Goal: Task Accomplishment & Management: Complete application form

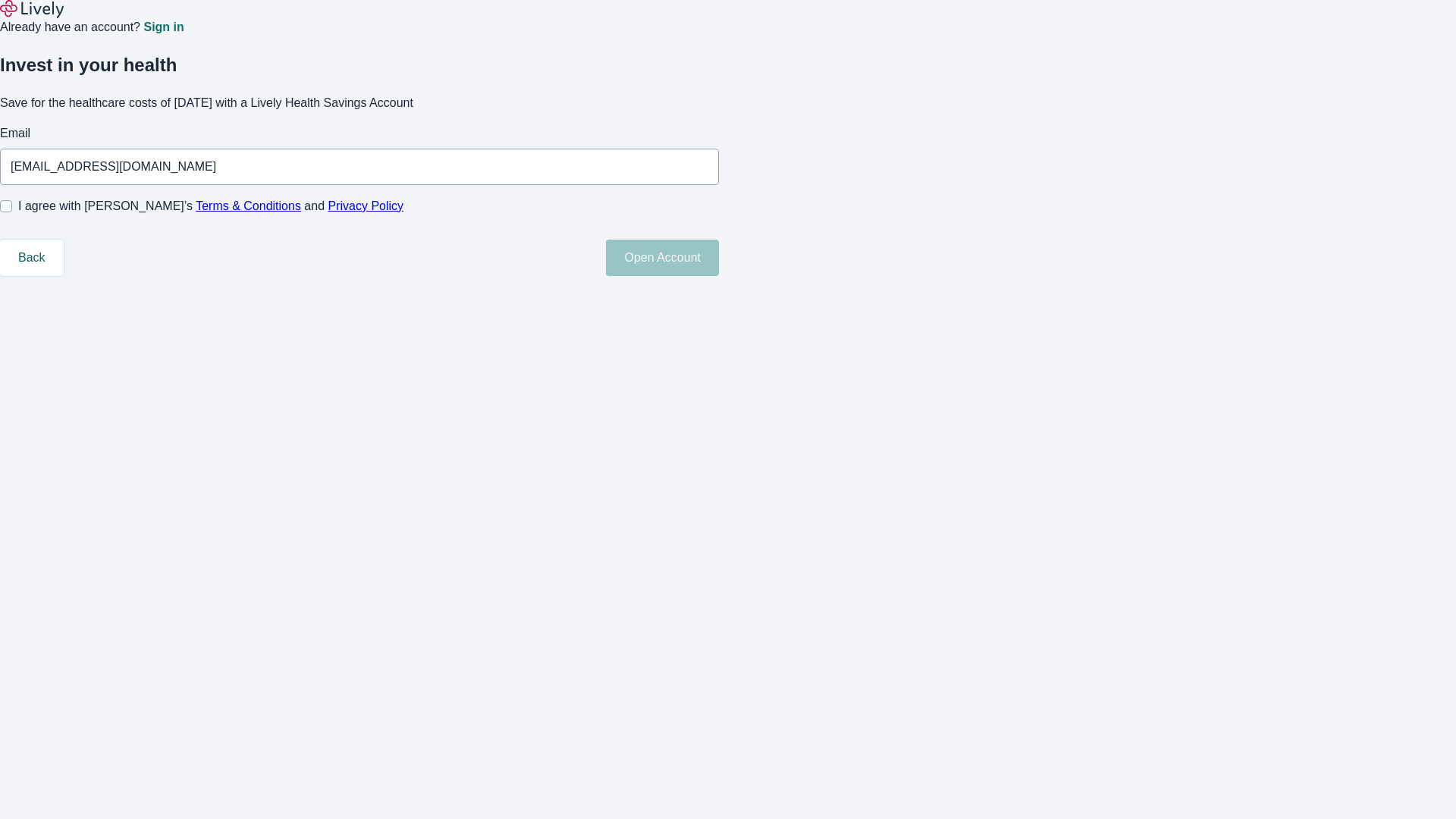
click at [12, 213] on input "I agree with Lively’s Terms & Conditions and Privacy Policy" at bounding box center [6, 206] width 12 height 12
checkbox input "true"
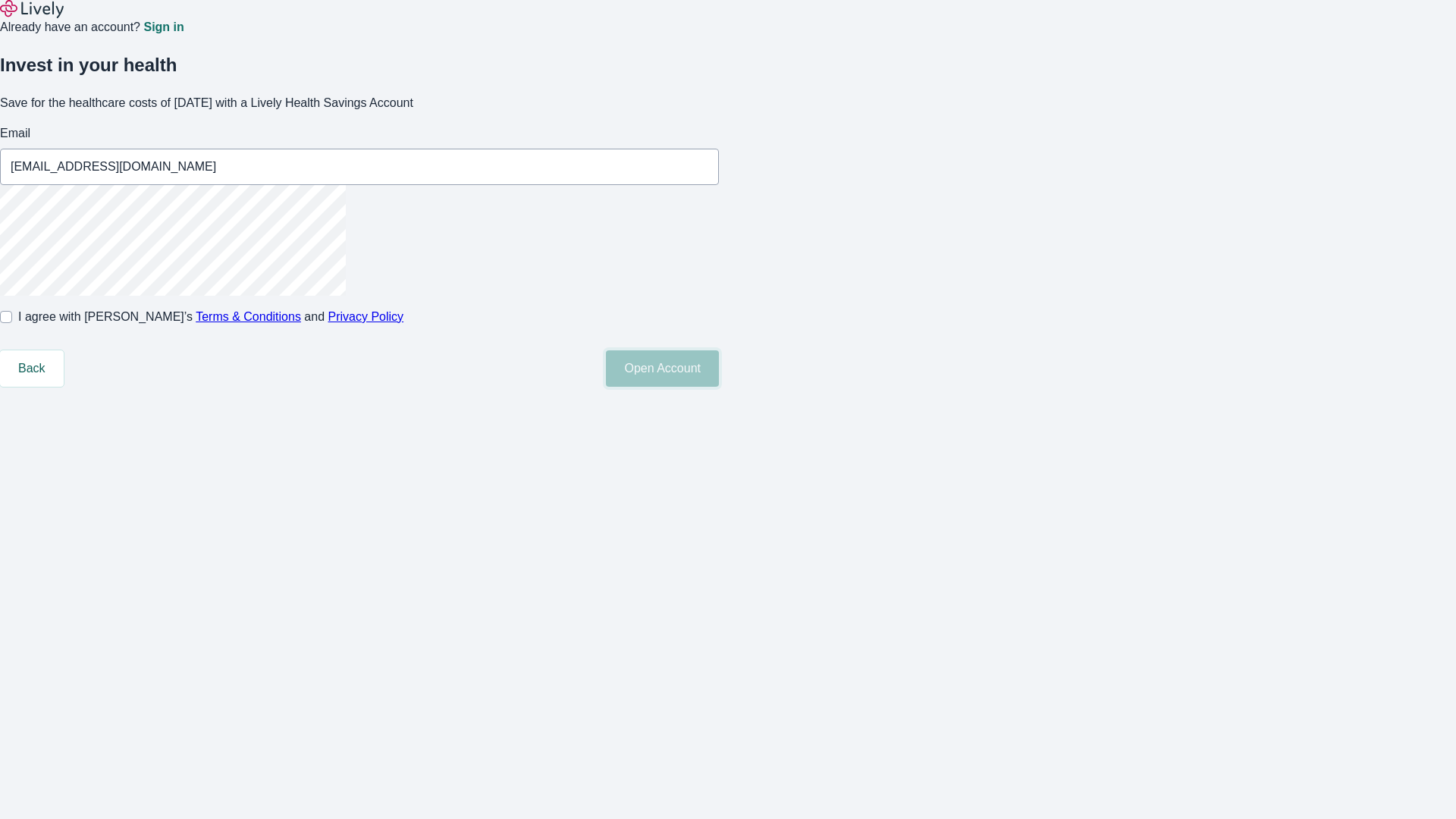
click at [719, 387] on button "Open Account" at bounding box center [662, 368] width 113 height 36
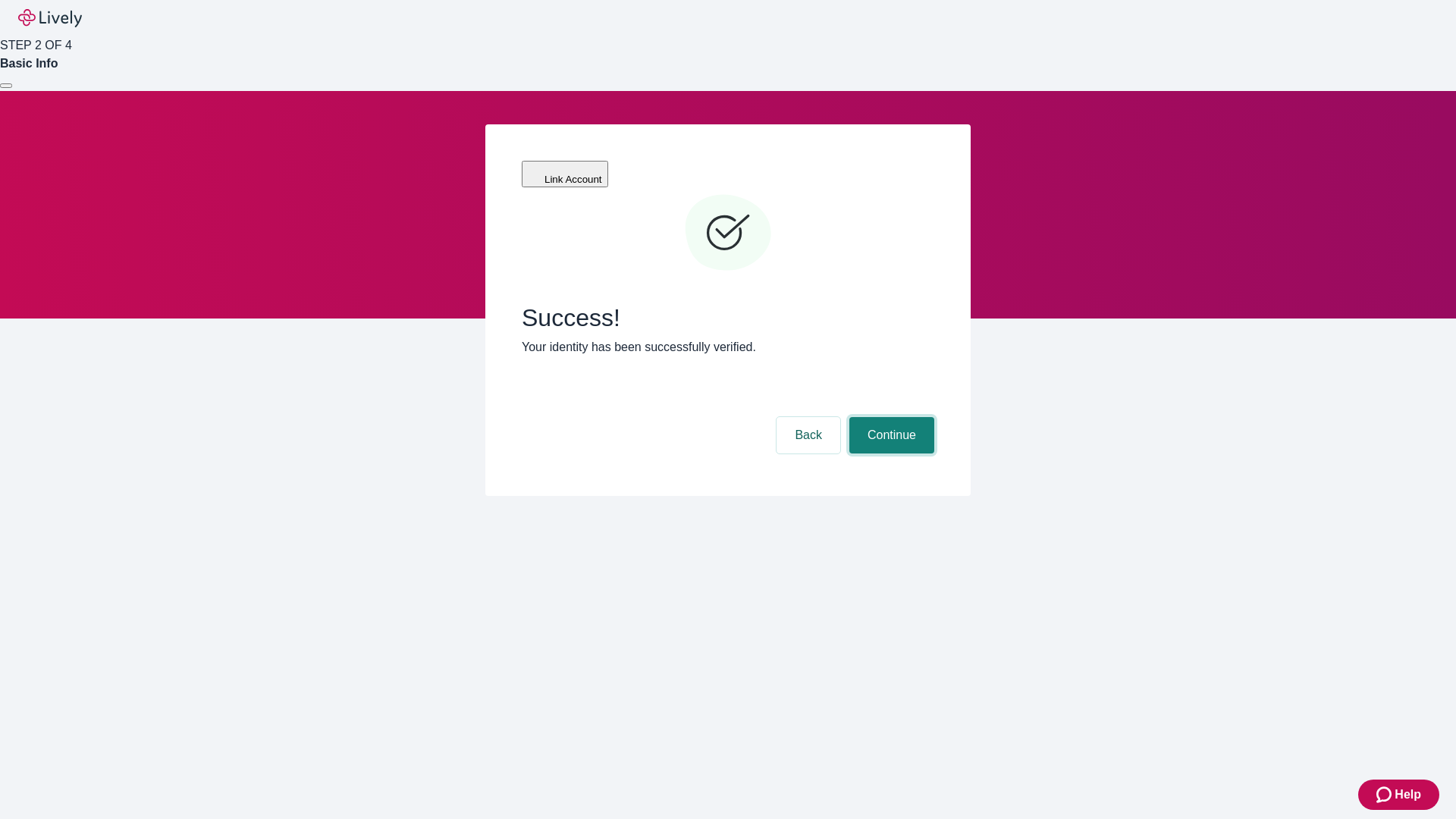
click at [889, 417] on button "Continue" at bounding box center [891, 435] width 85 height 36
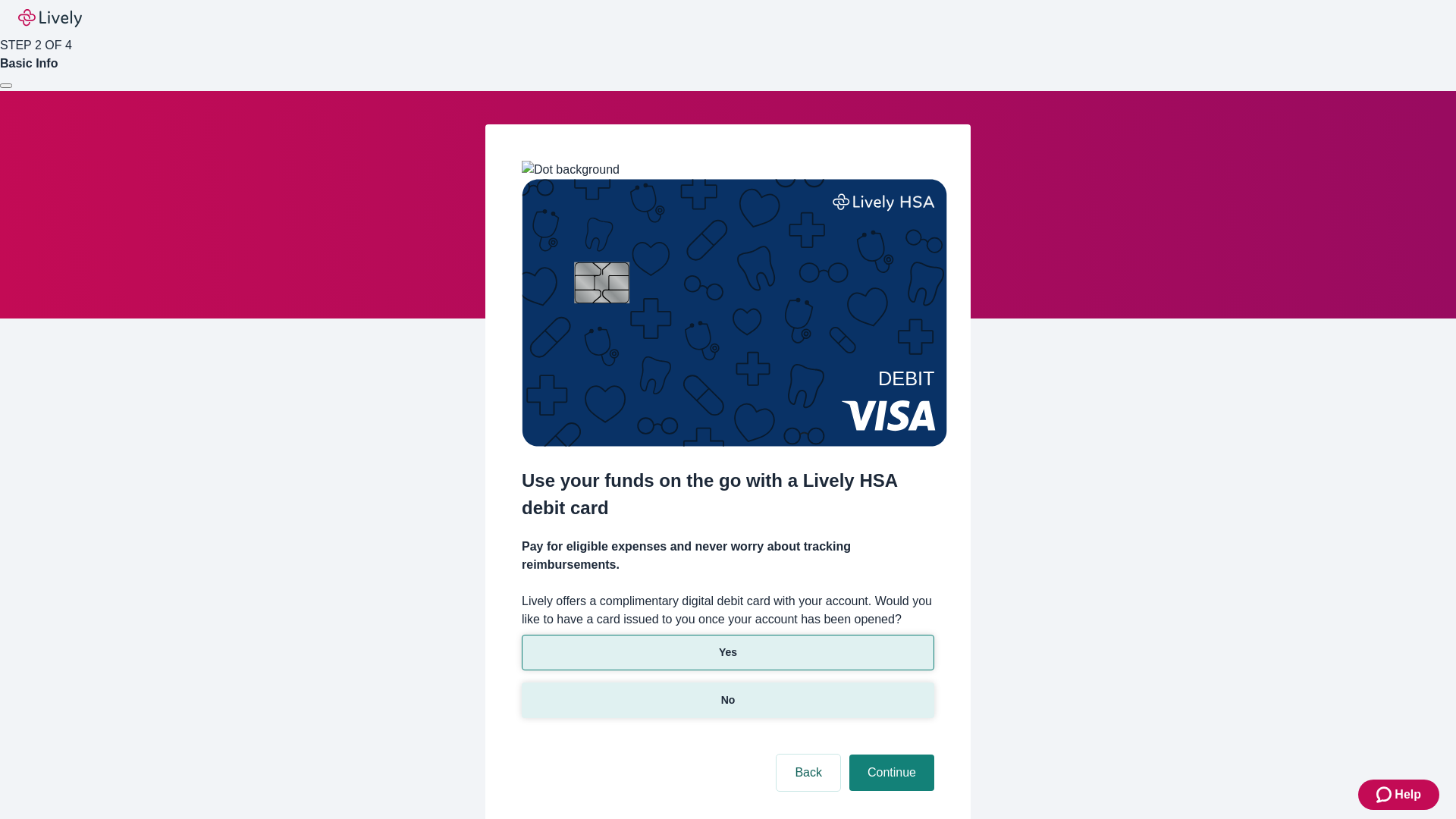
click at [728, 692] on p "No" at bounding box center [728, 700] width 15 height 16
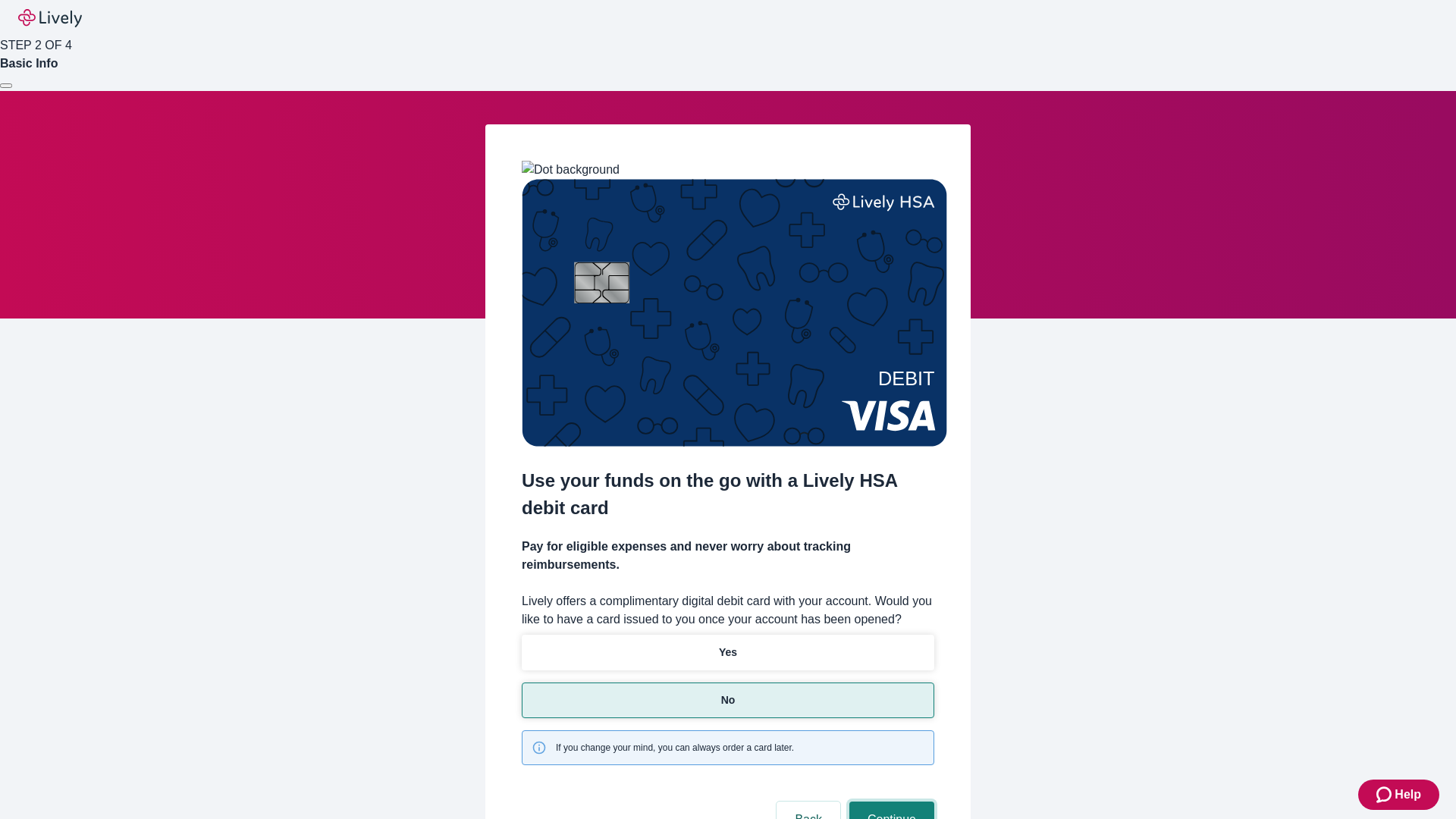
click at [889, 801] on button "Continue" at bounding box center [891, 819] width 85 height 36
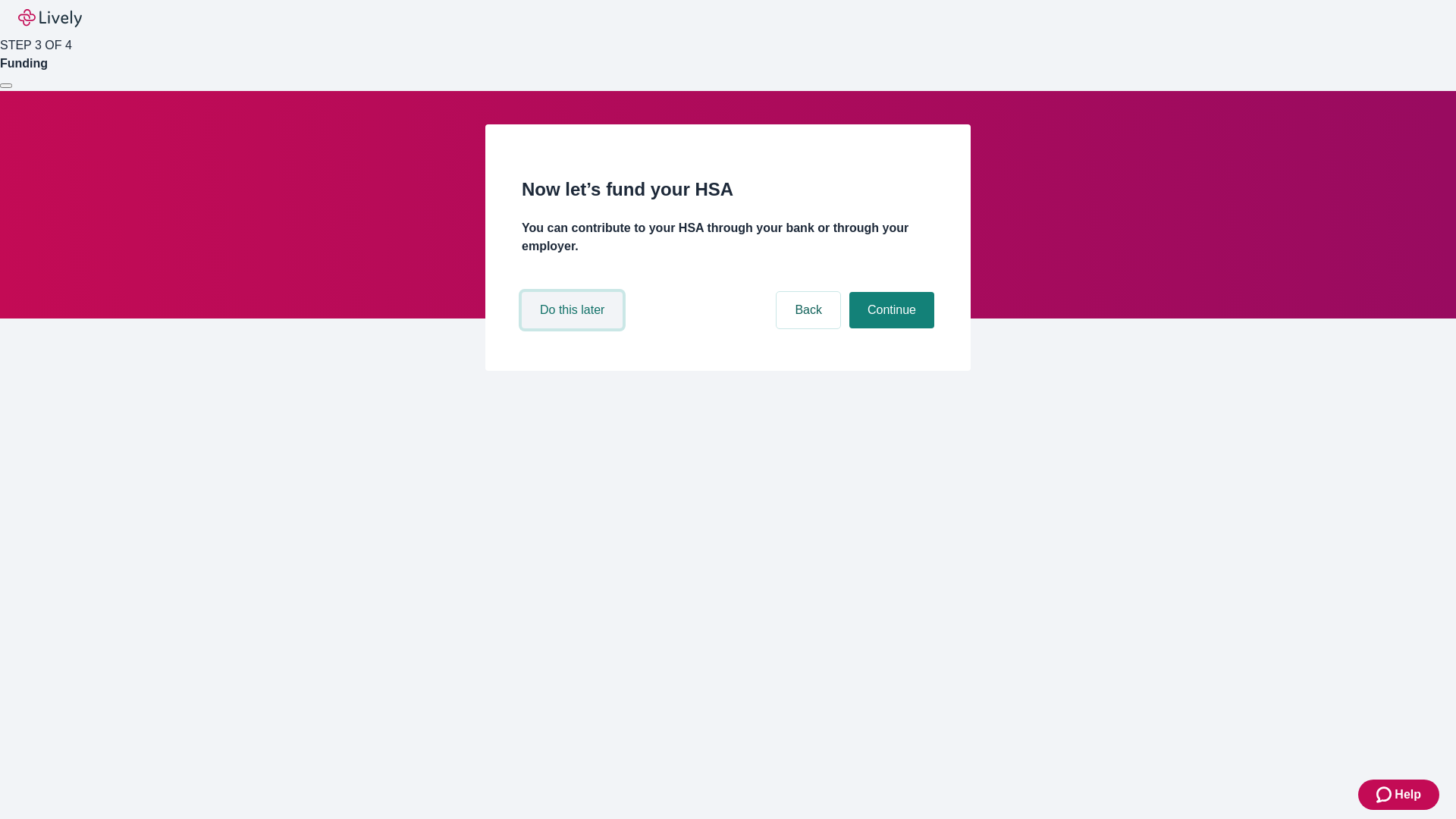
click at [574, 329] on button "Do this later" at bounding box center [571, 309] width 100 height 36
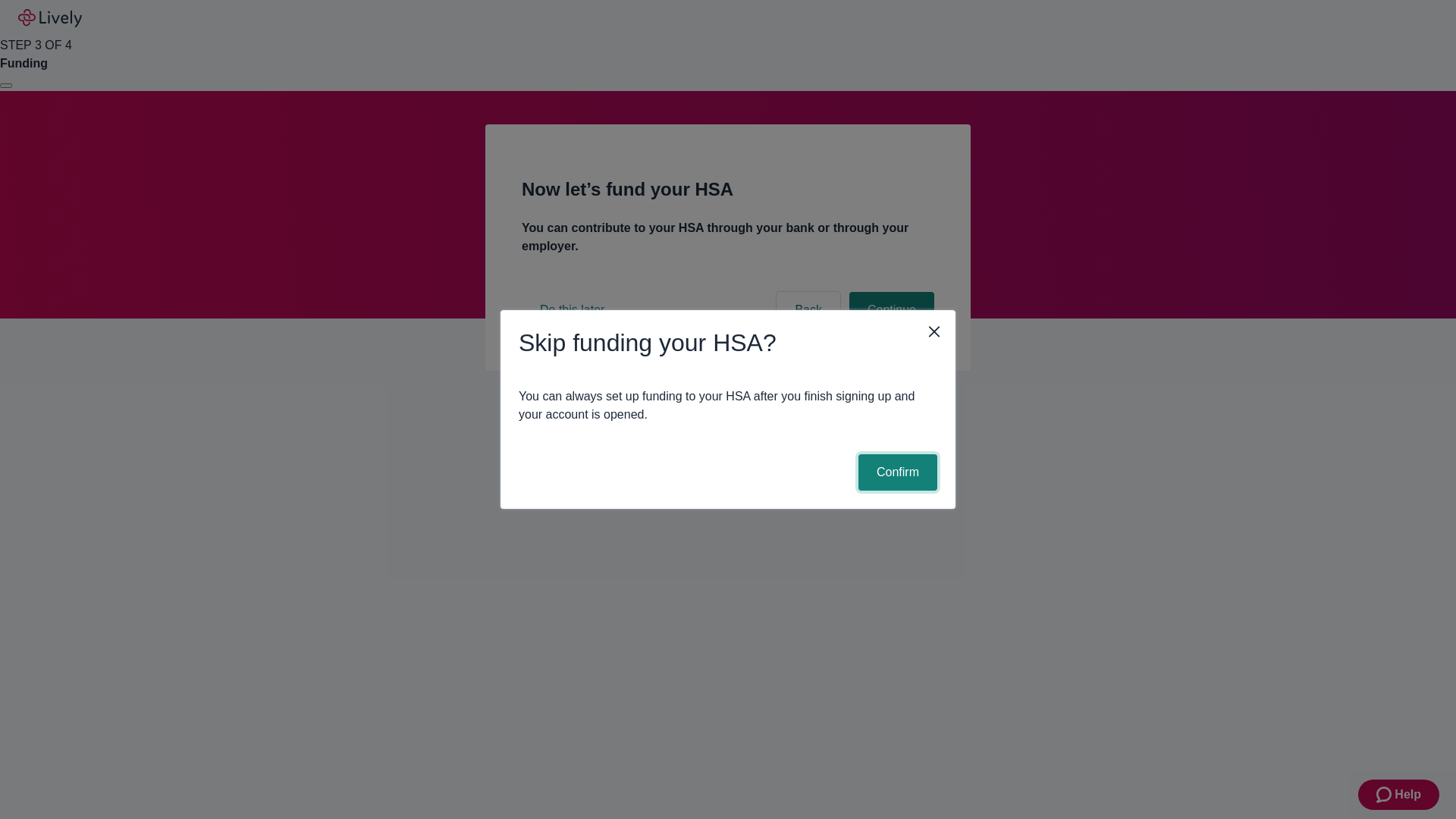
click at [896, 473] on button "Confirm" at bounding box center [897, 472] width 79 height 36
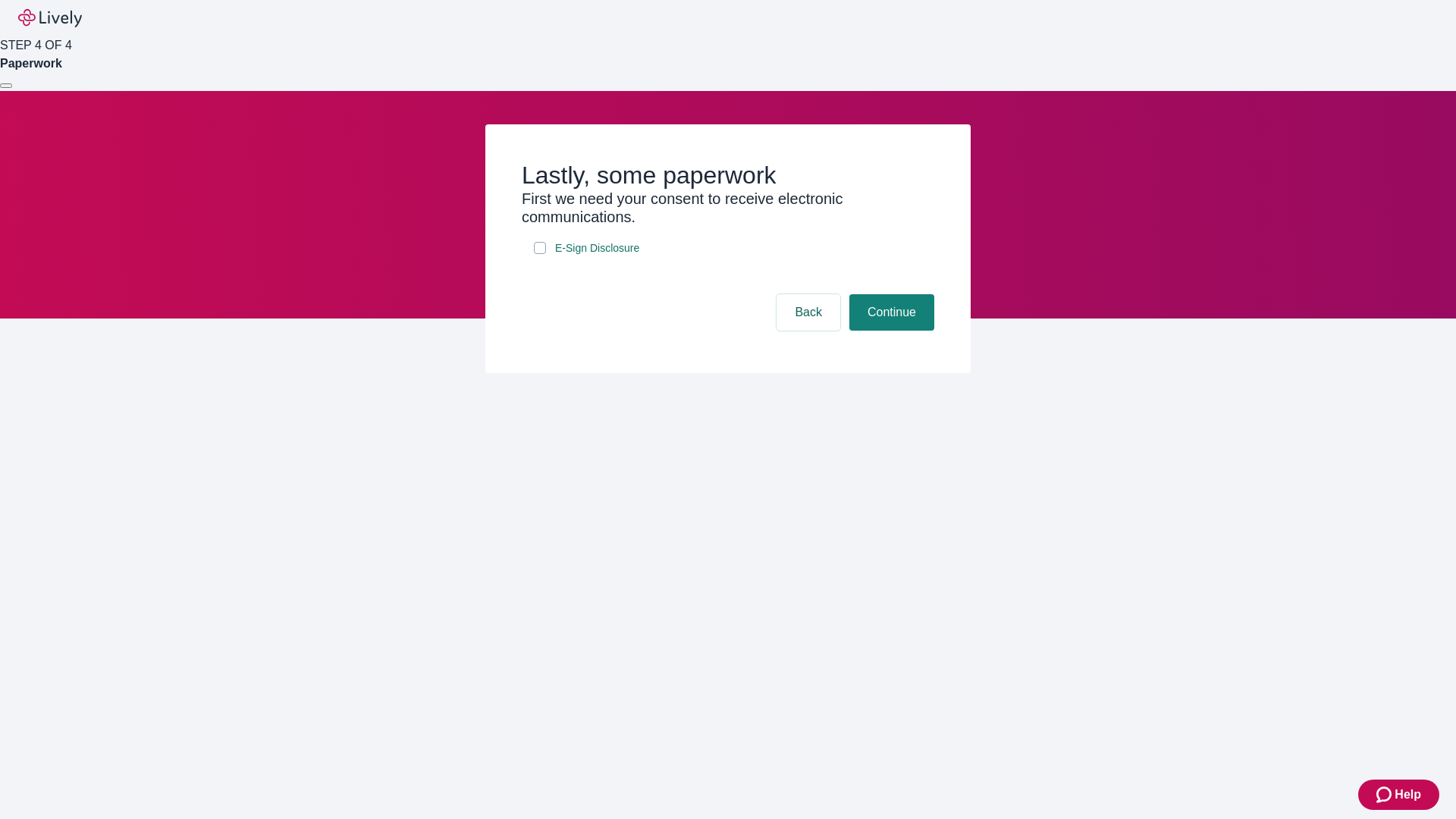
click at [540, 254] on input "E-Sign Disclosure" at bounding box center [540, 248] width 12 height 12
checkbox input "true"
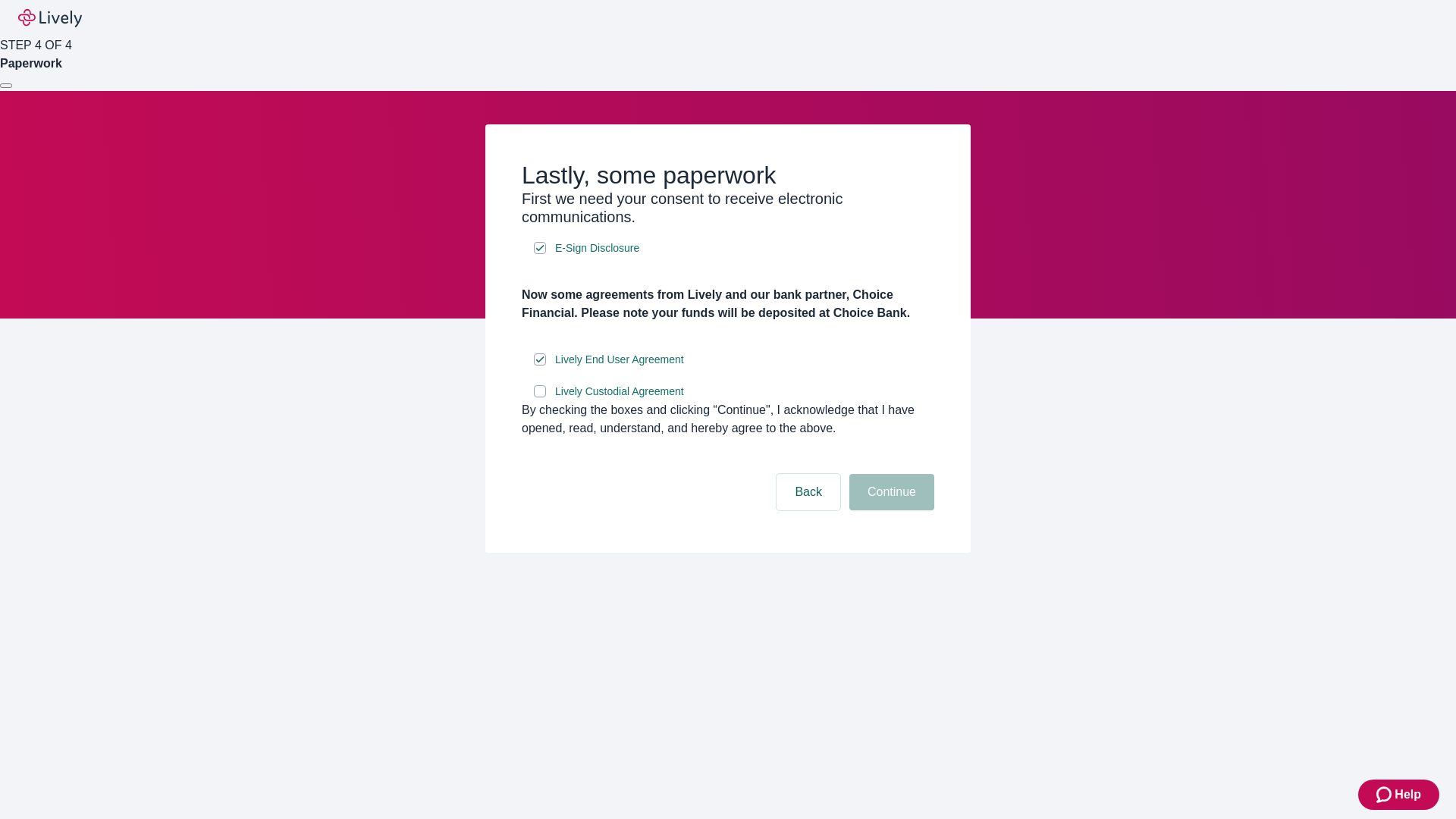
click at [540, 398] on input "Lively Custodial Agreement" at bounding box center [540, 391] width 12 height 12
checkbox input "true"
click at [889, 510] on button "Continue" at bounding box center [891, 491] width 85 height 36
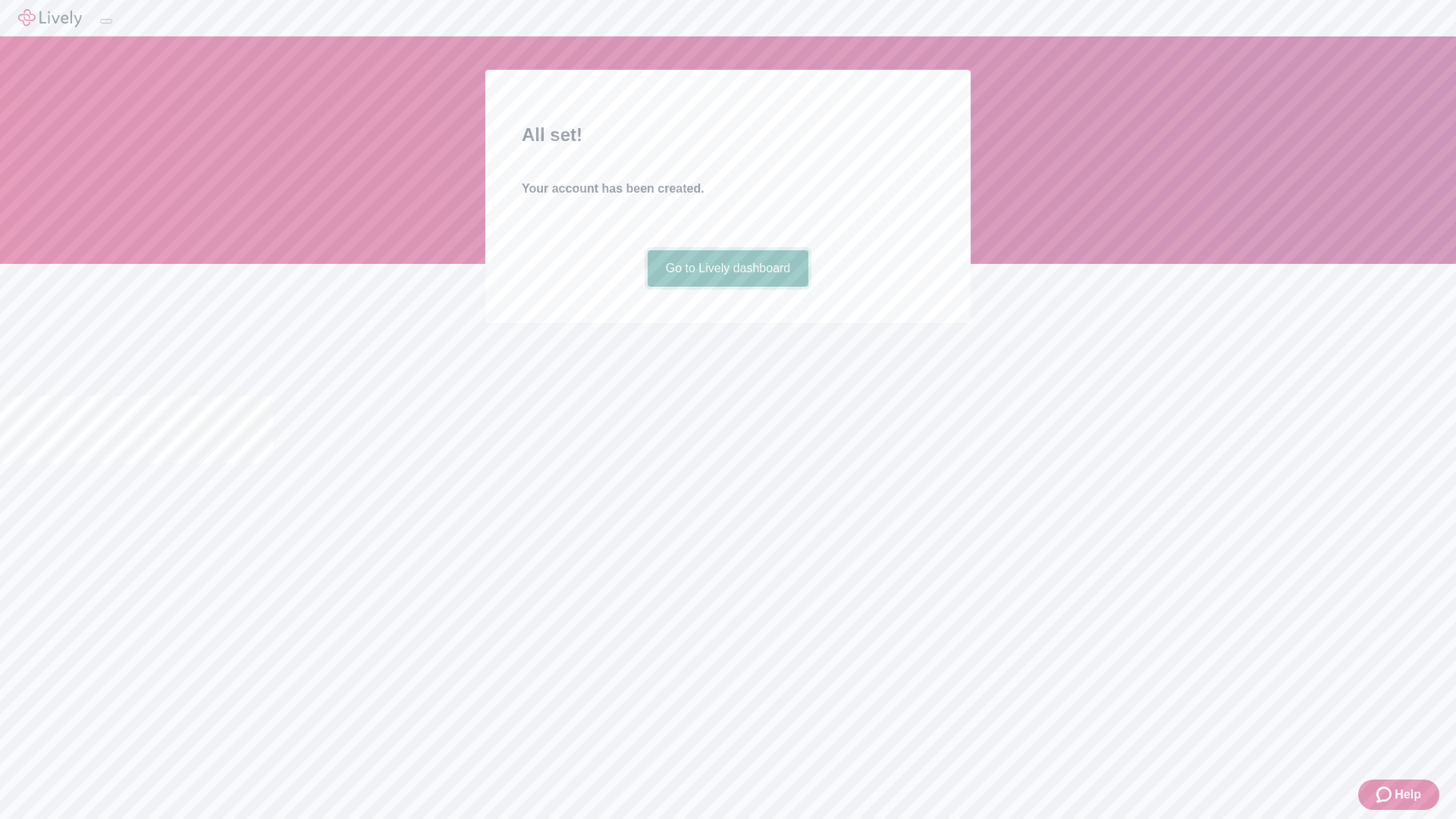
click at [728, 287] on link "Go to Lively dashboard" at bounding box center [728, 268] width 162 height 36
